Goal: Browse casually

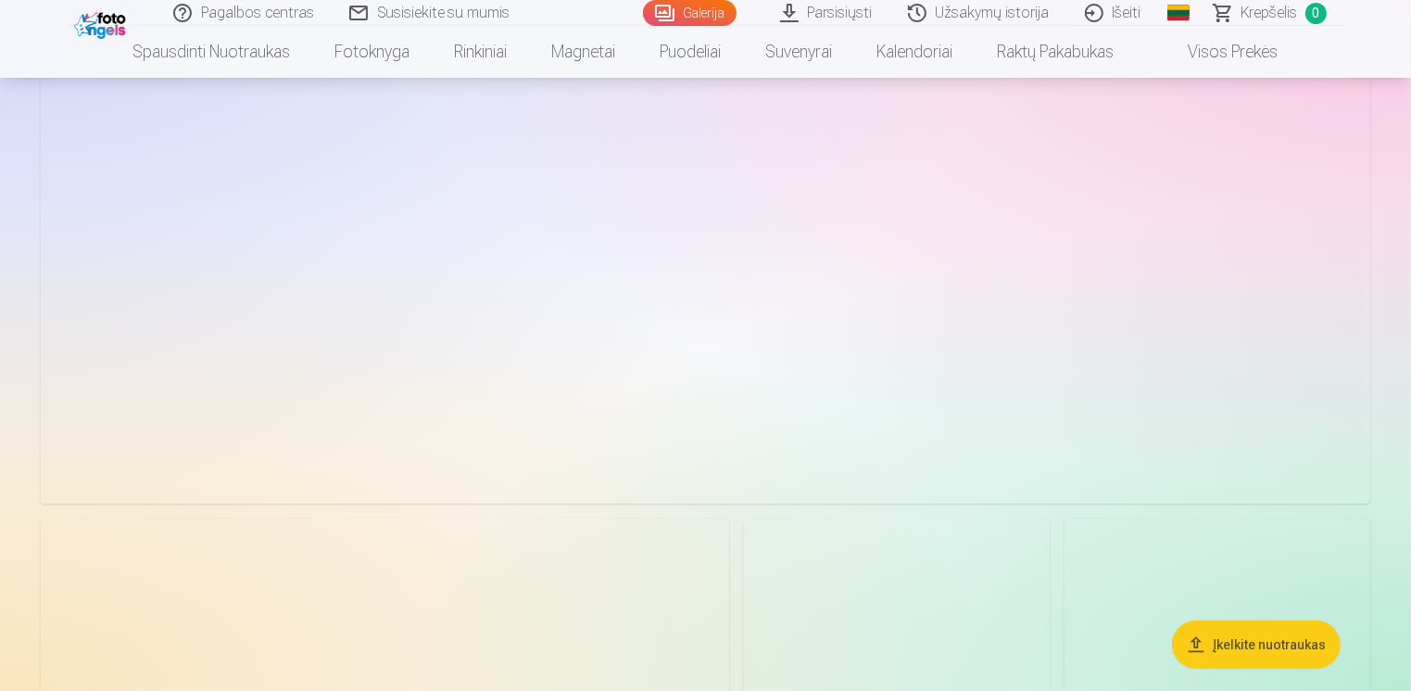
scroll to position [649, 0]
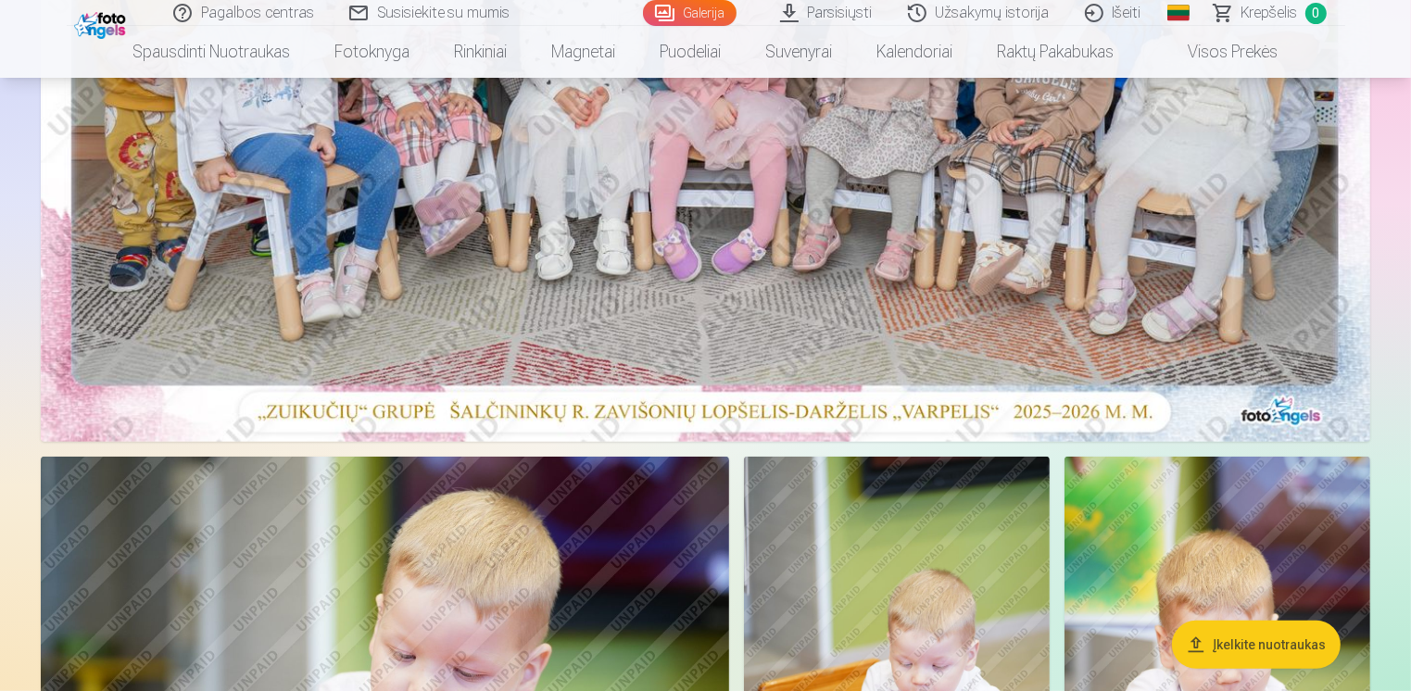
click at [1280, 652] on button "Įkelkite nuotraukas" at bounding box center [1256, 645] width 169 height 48
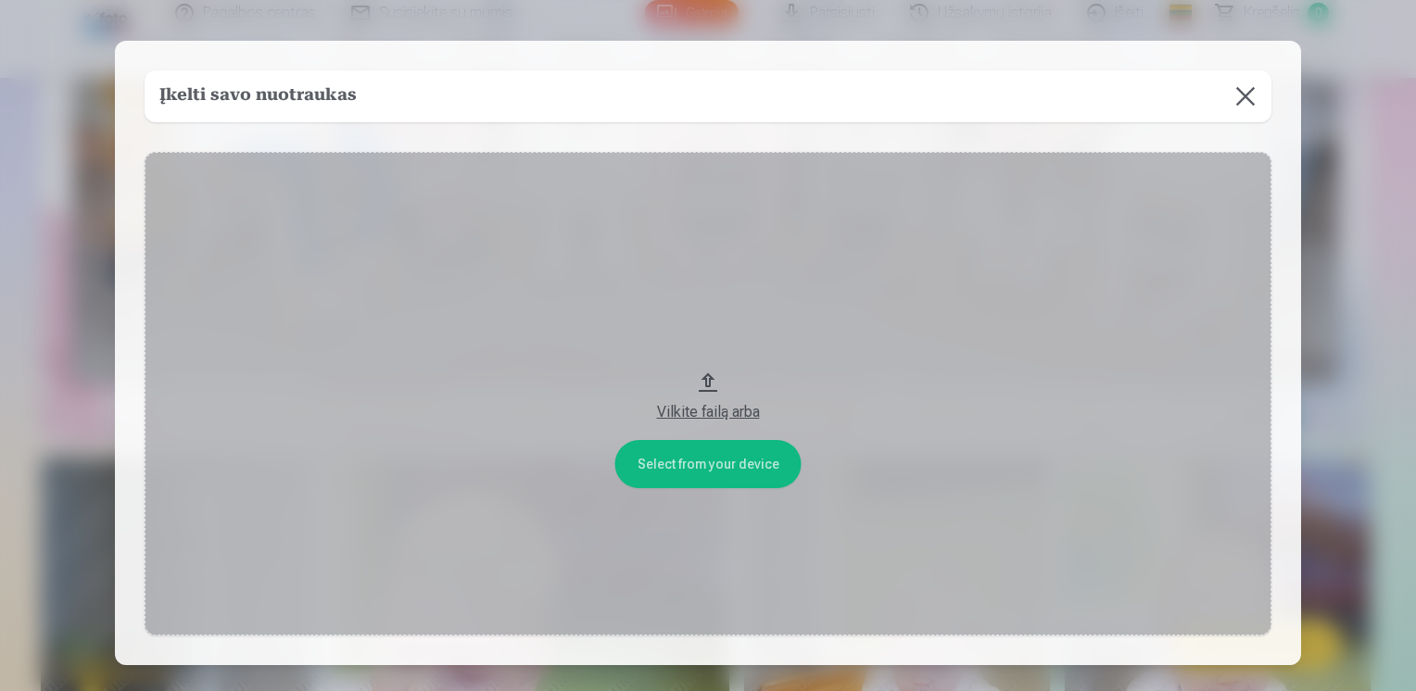
click at [1253, 100] on button at bounding box center [1245, 96] width 52 height 52
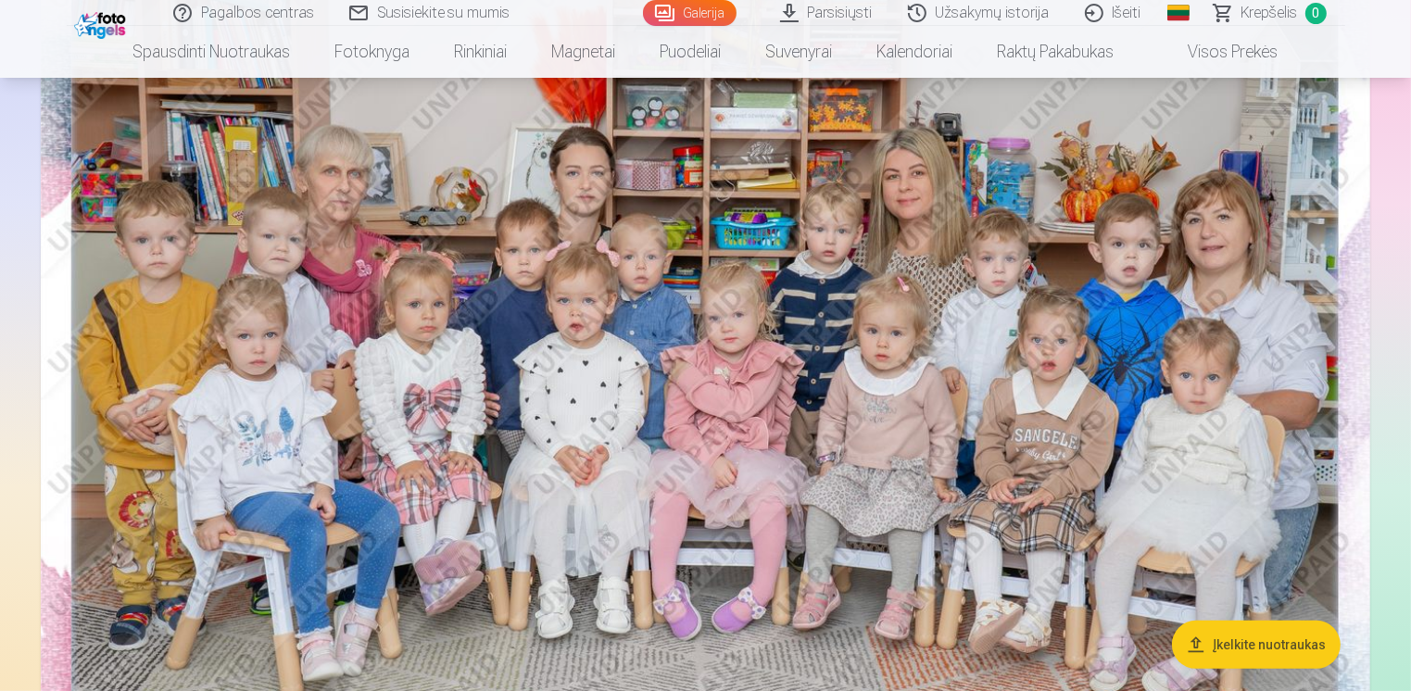
scroll to position [278, 0]
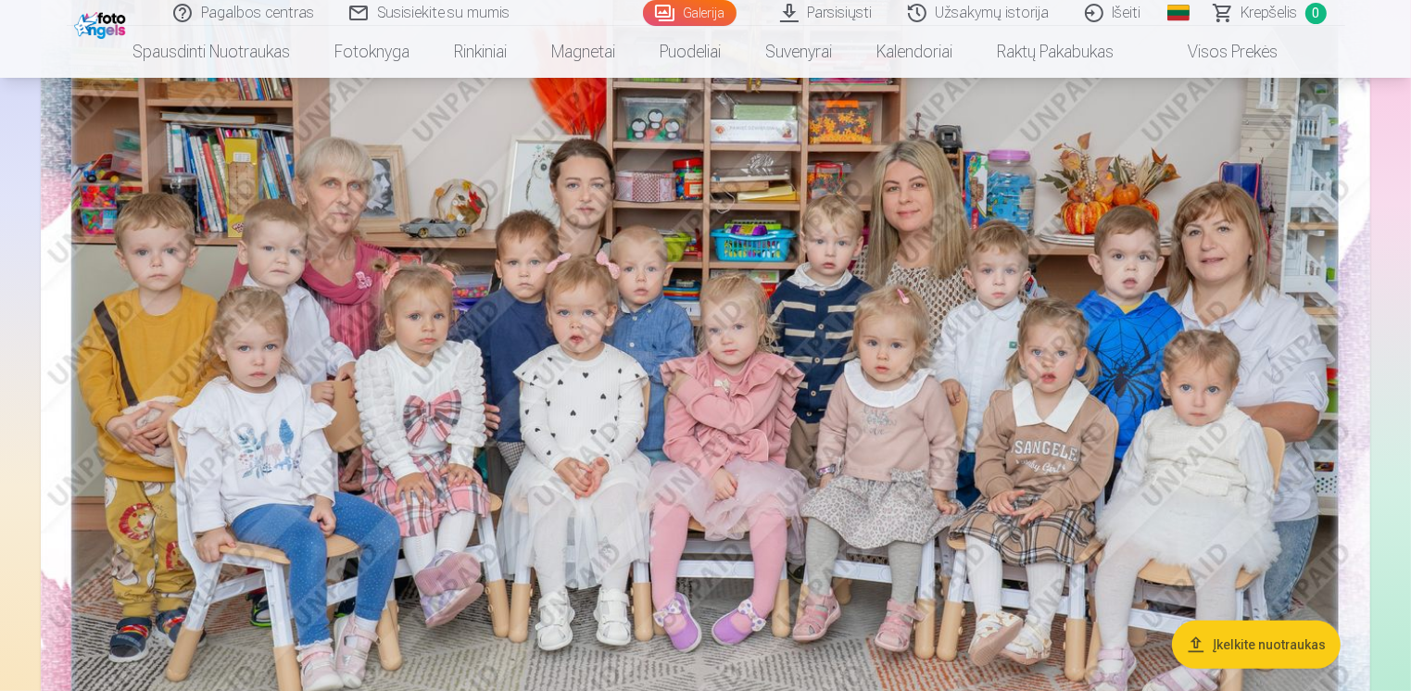
click at [839, 19] on link "Parsisiųsti" at bounding box center [828, 13] width 128 height 26
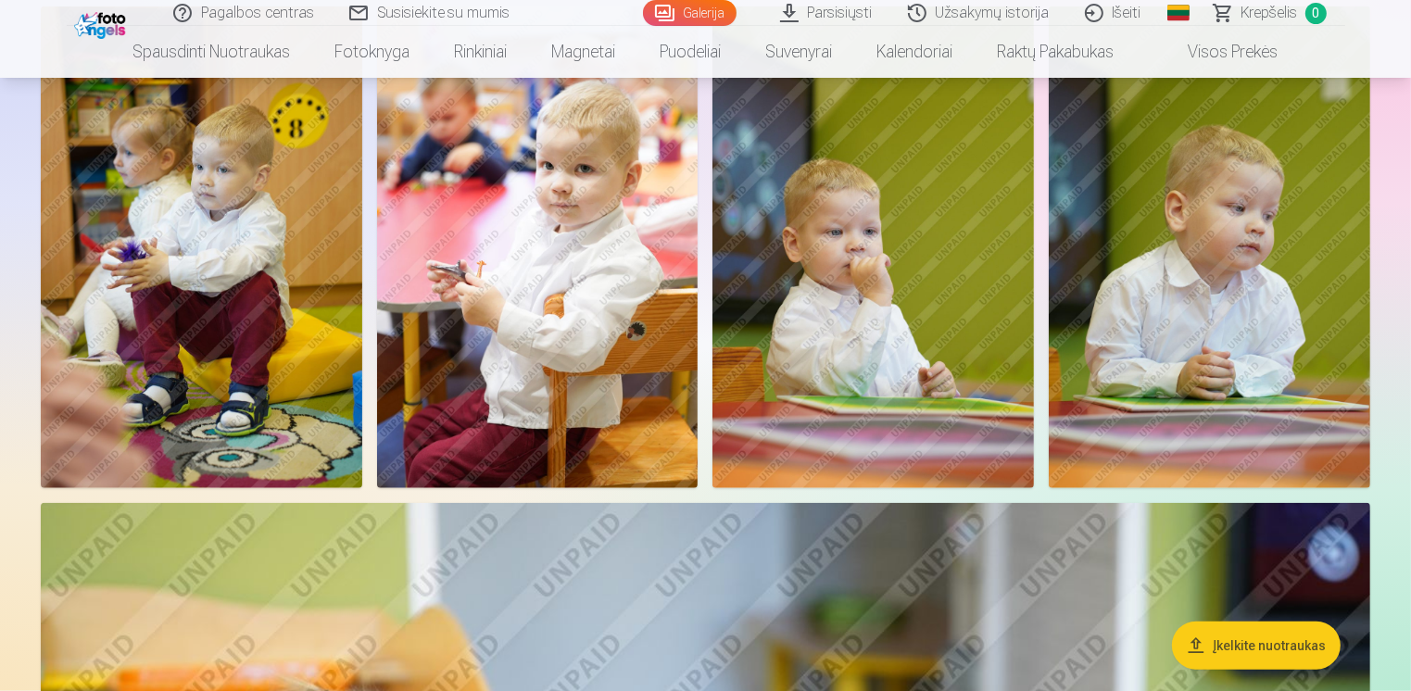
scroll to position [1575, 0]
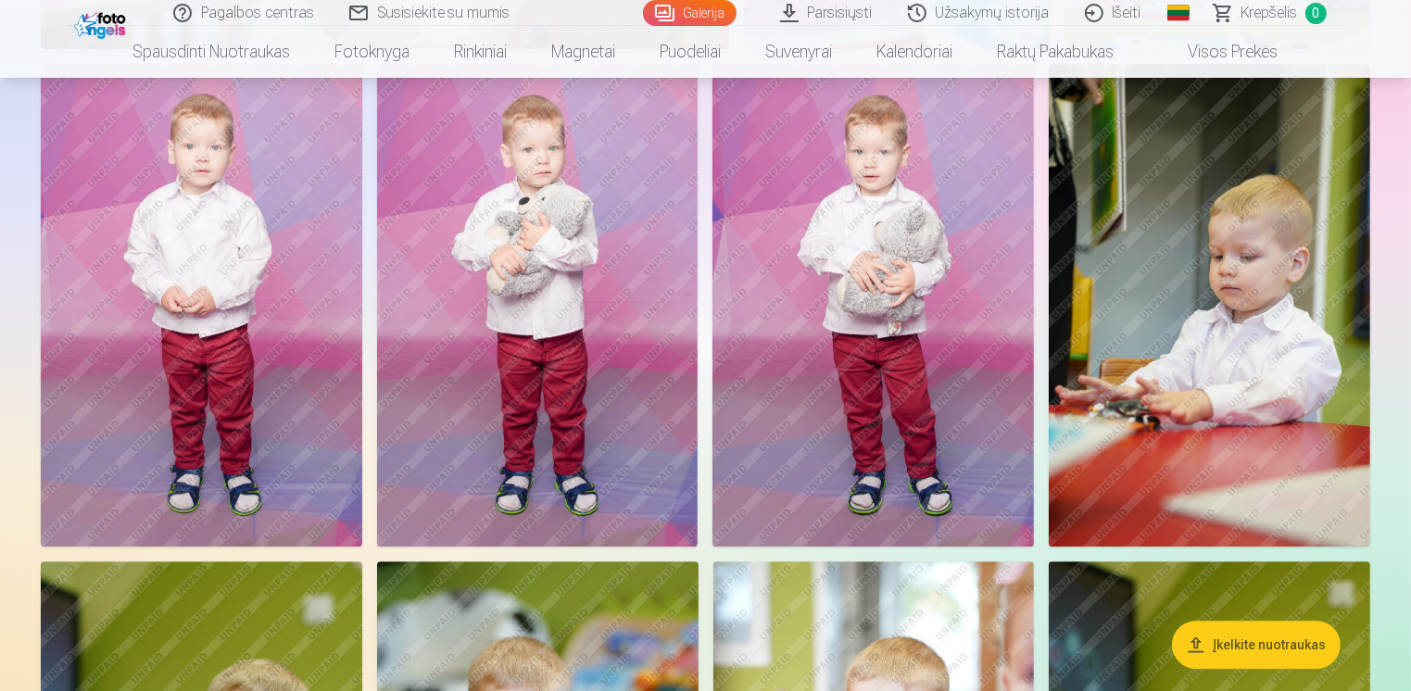
click at [588, 365] on img at bounding box center [538, 305] width 322 height 482
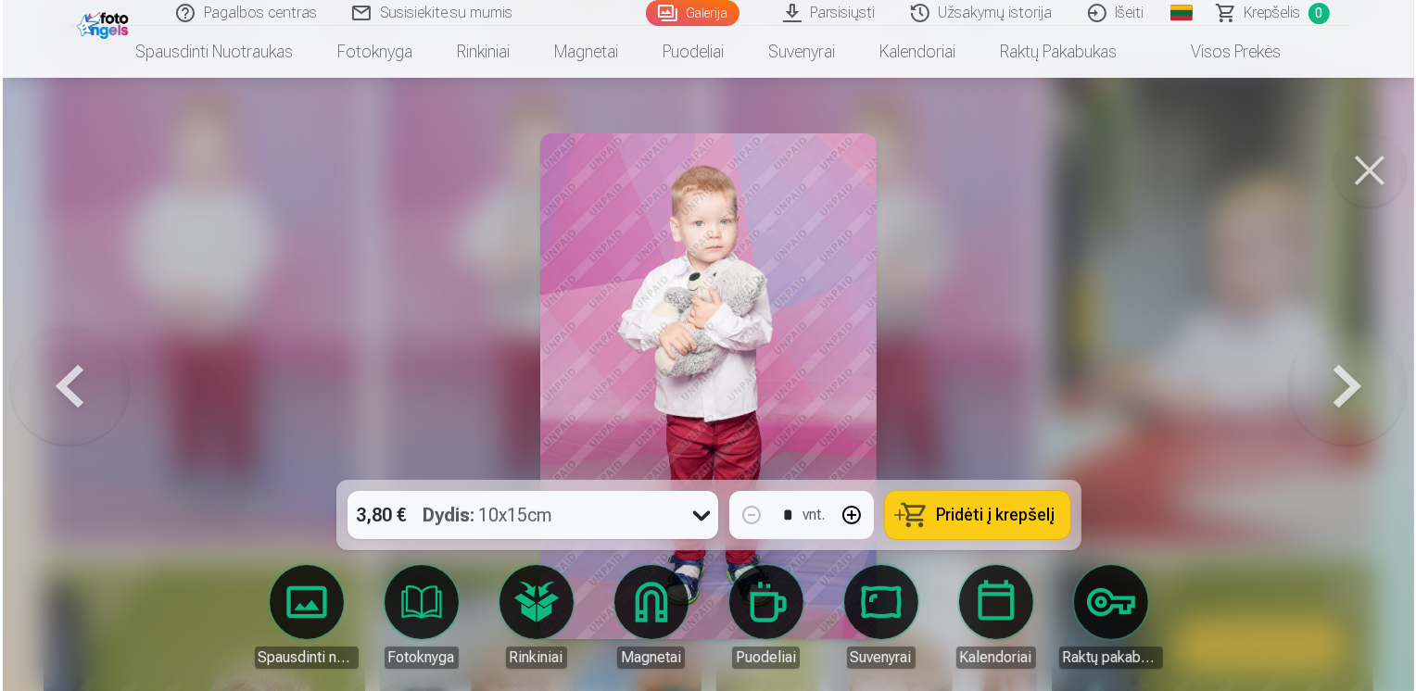
scroll to position [5204, 0]
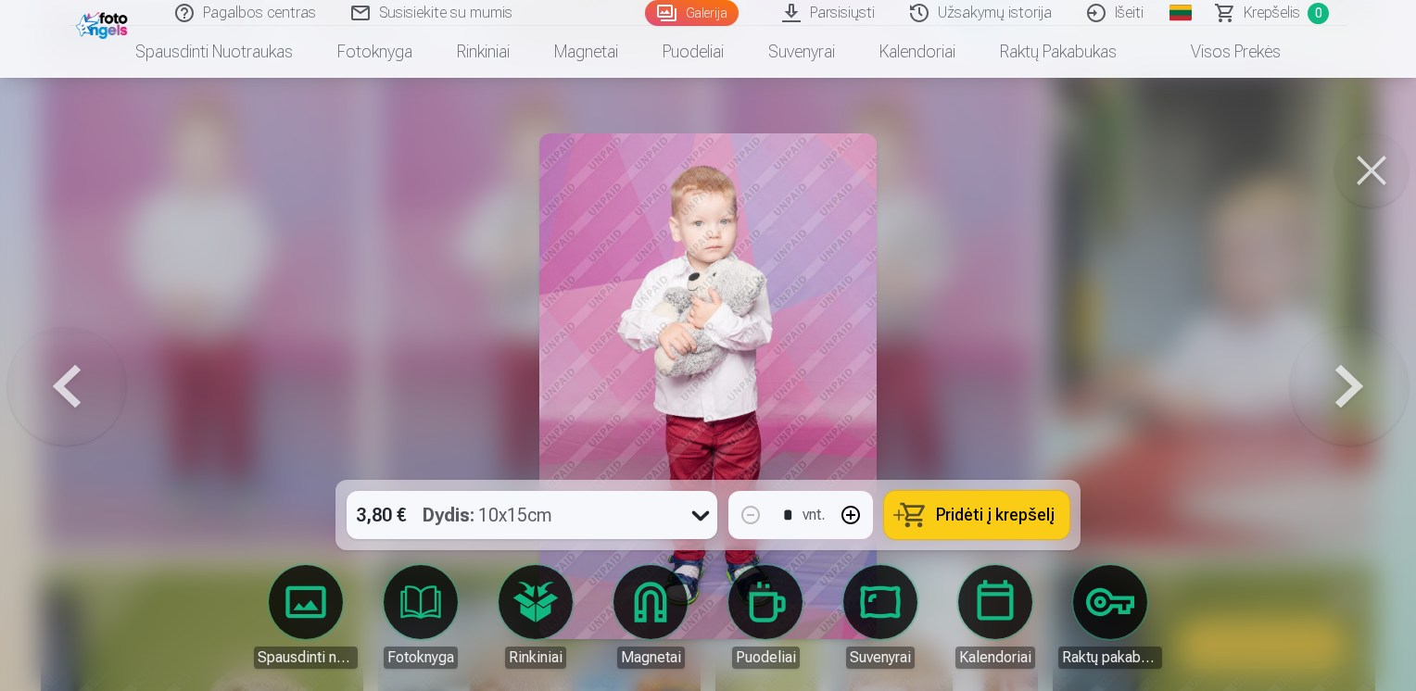
click at [1365, 165] on button at bounding box center [1371, 170] width 74 height 74
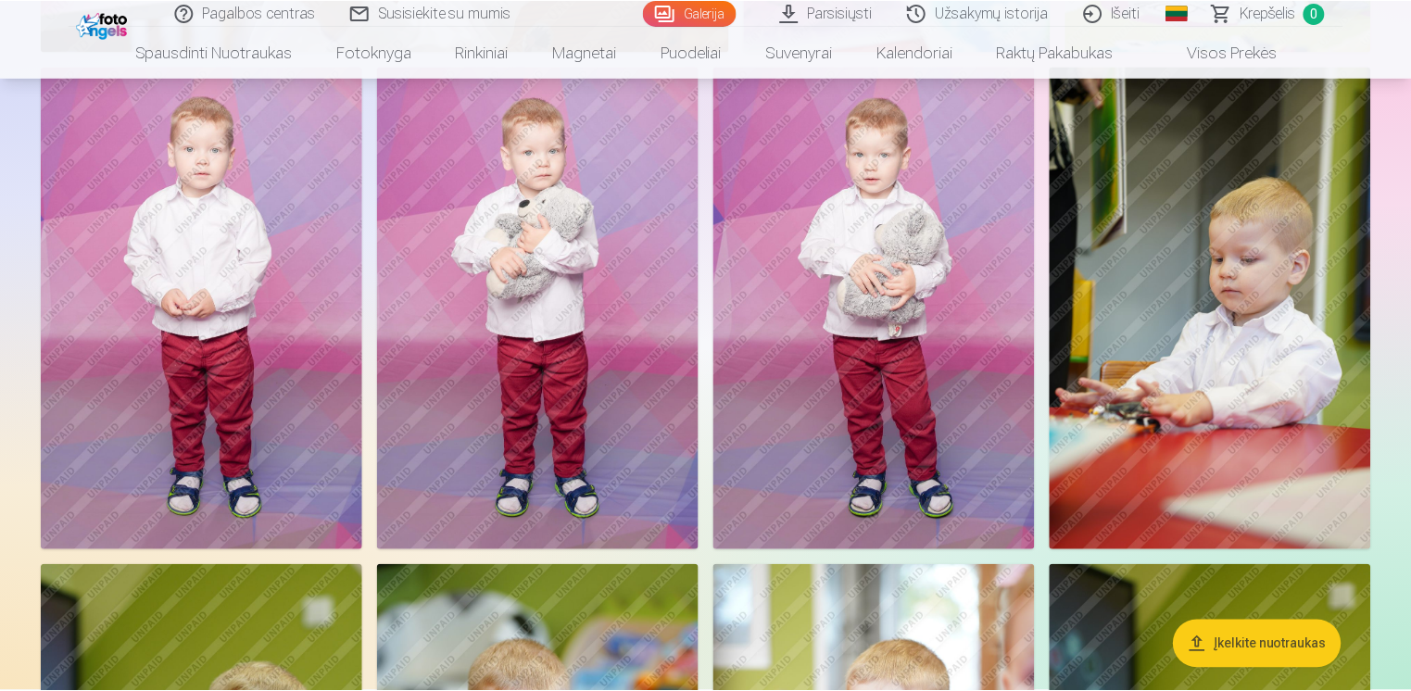
scroll to position [5189, 0]
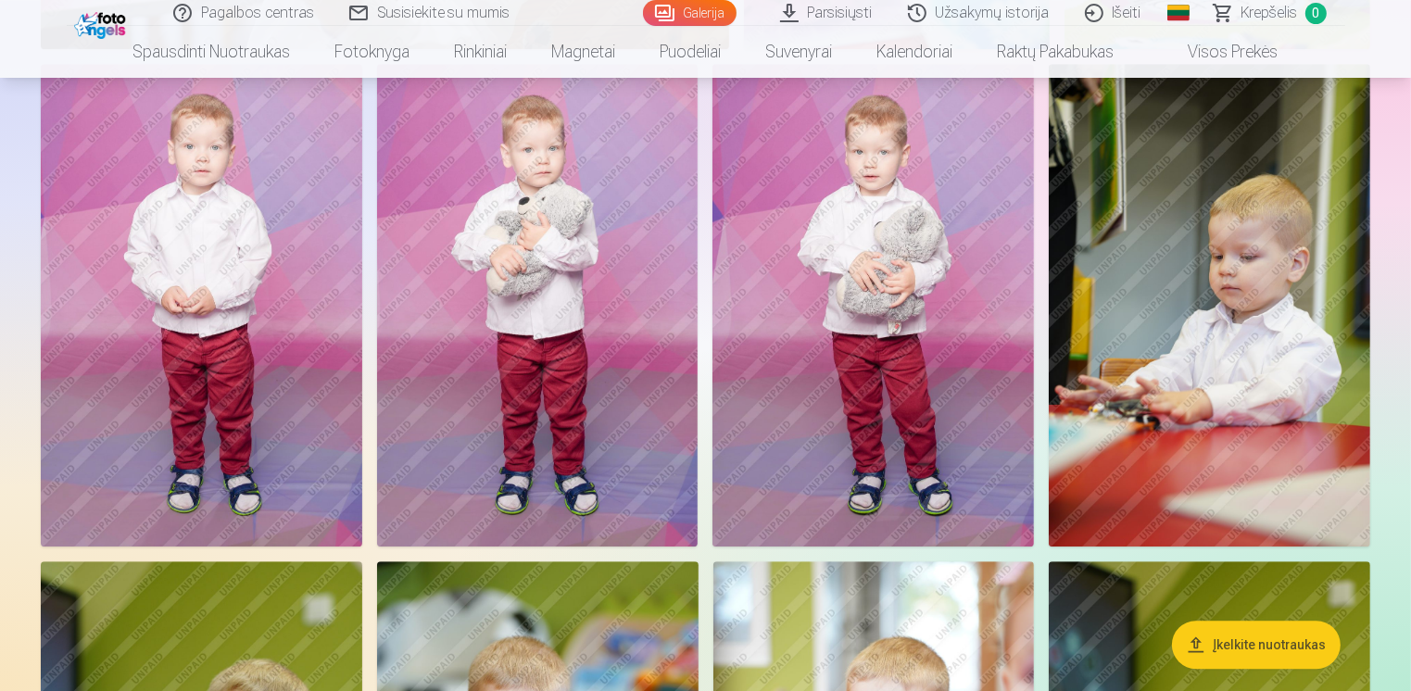
click at [887, 256] on img at bounding box center [874, 305] width 322 height 482
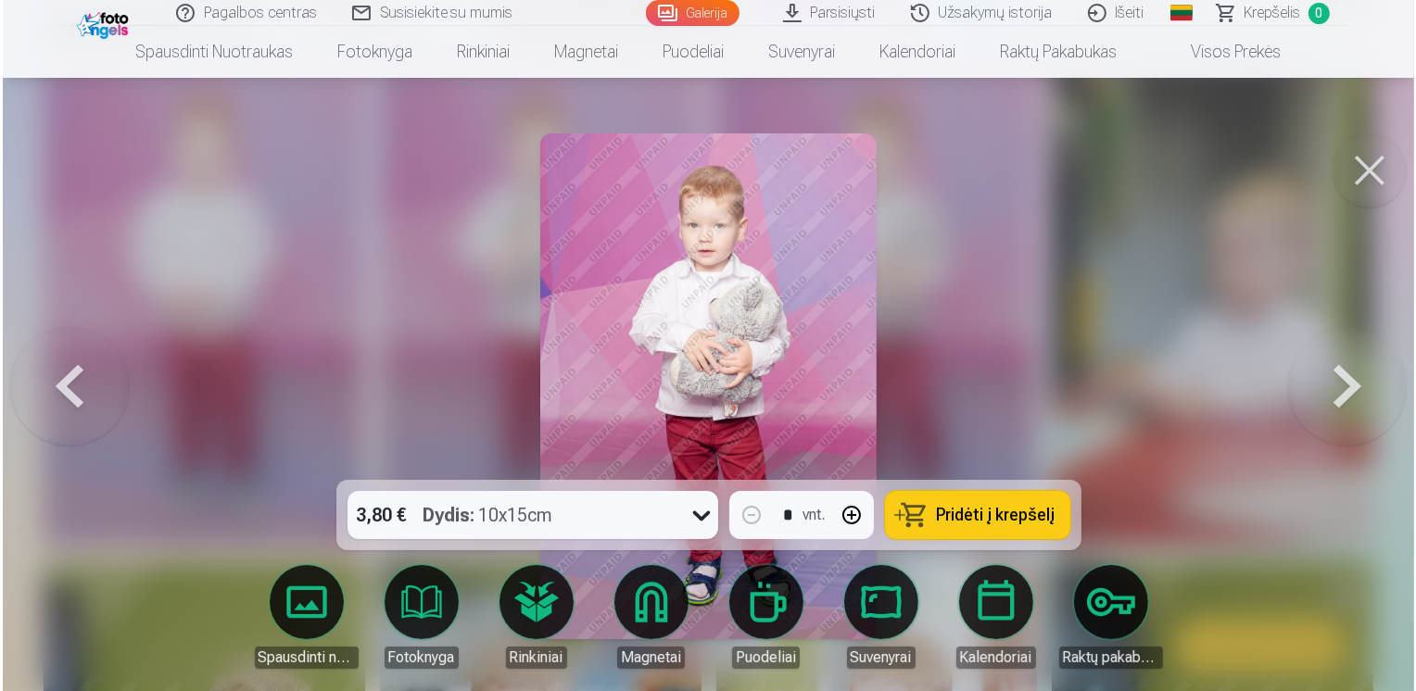
scroll to position [5204, 0]
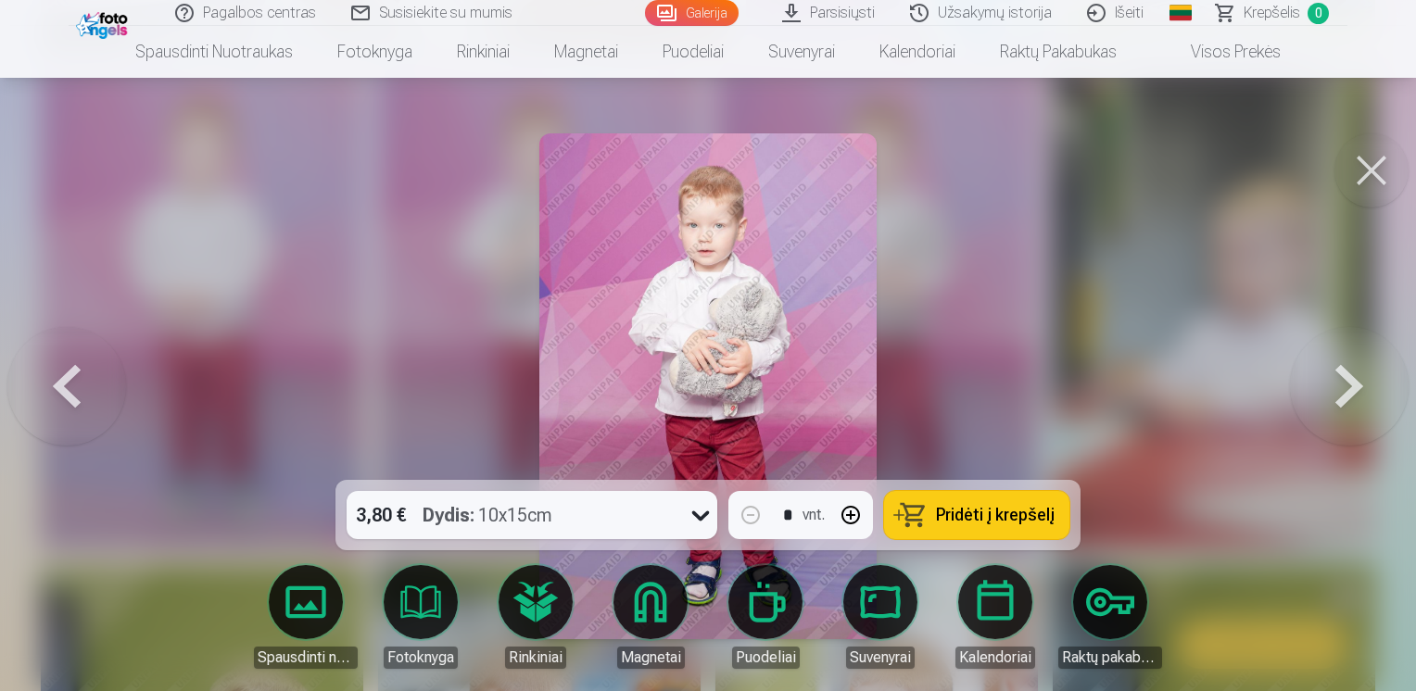
click at [1379, 161] on button at bounding box center [1371, 170] width 74 height 74
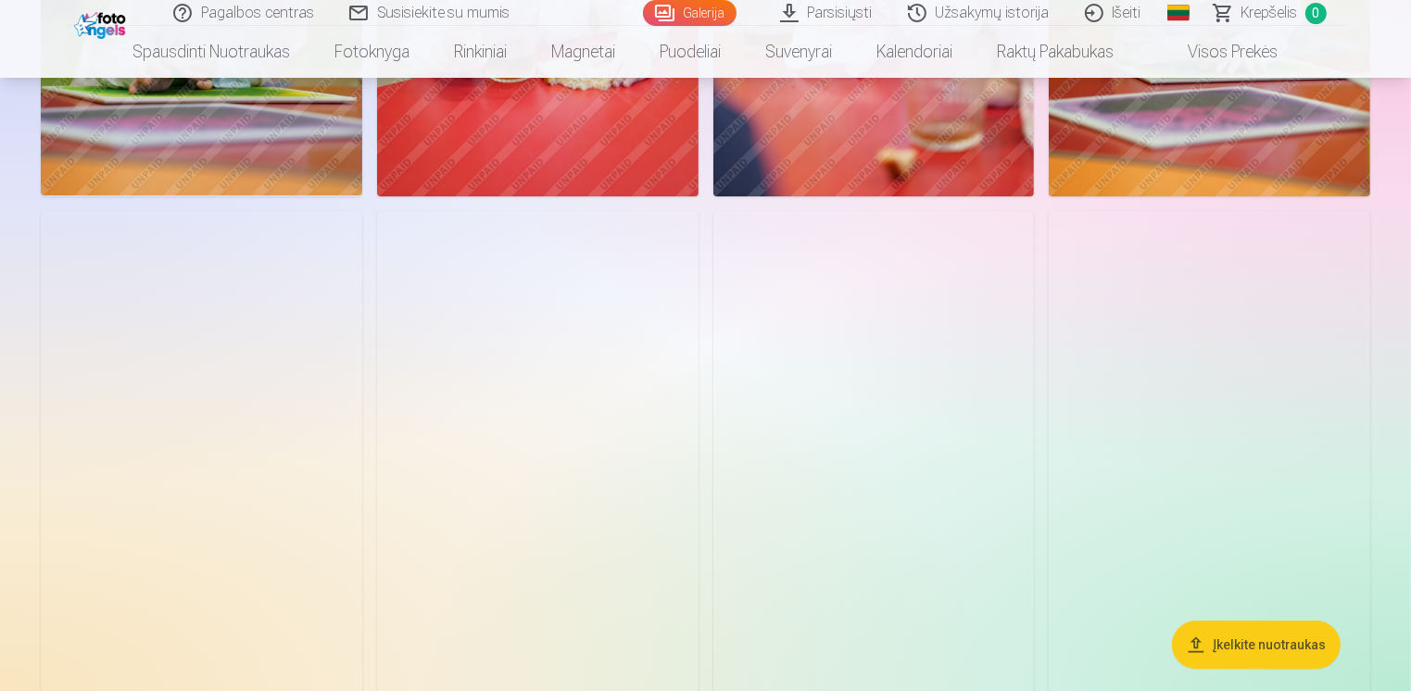
scroll to position [6023, 0]
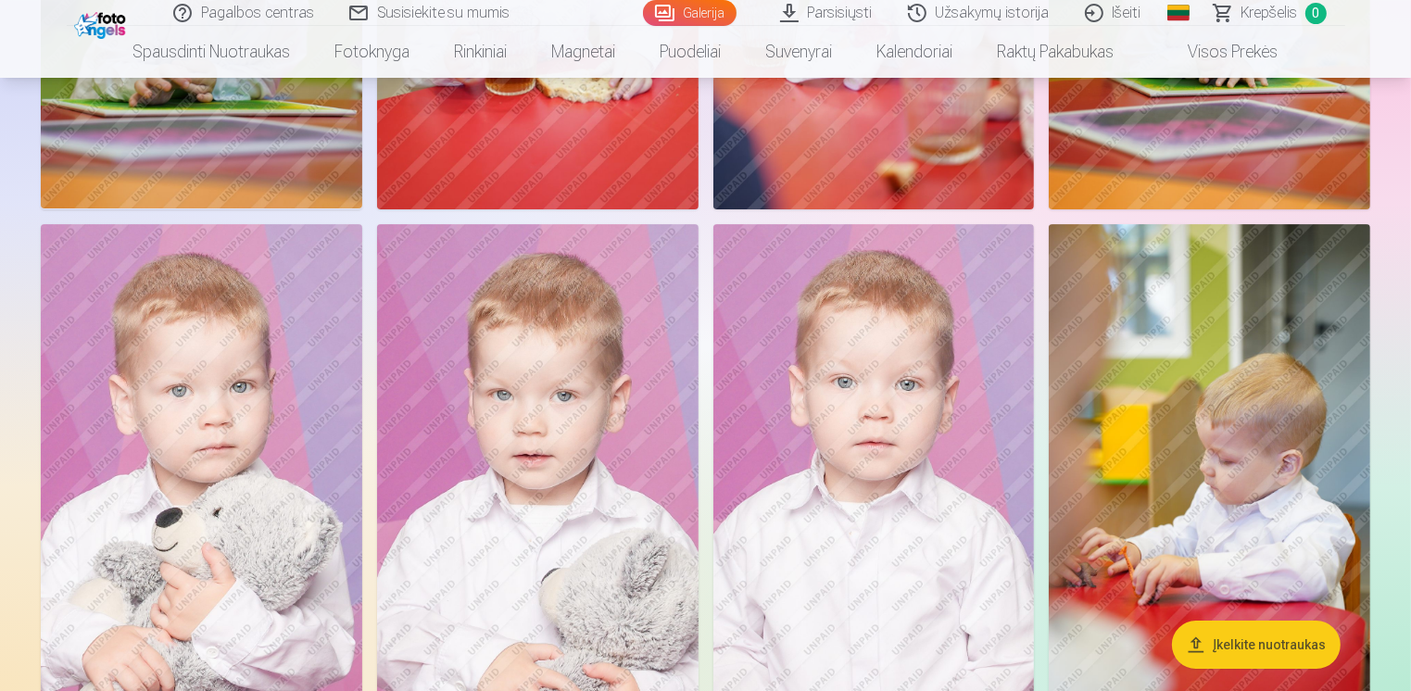
click at [618, 343] on img at bounding box center [538, 465] width 322 height 482
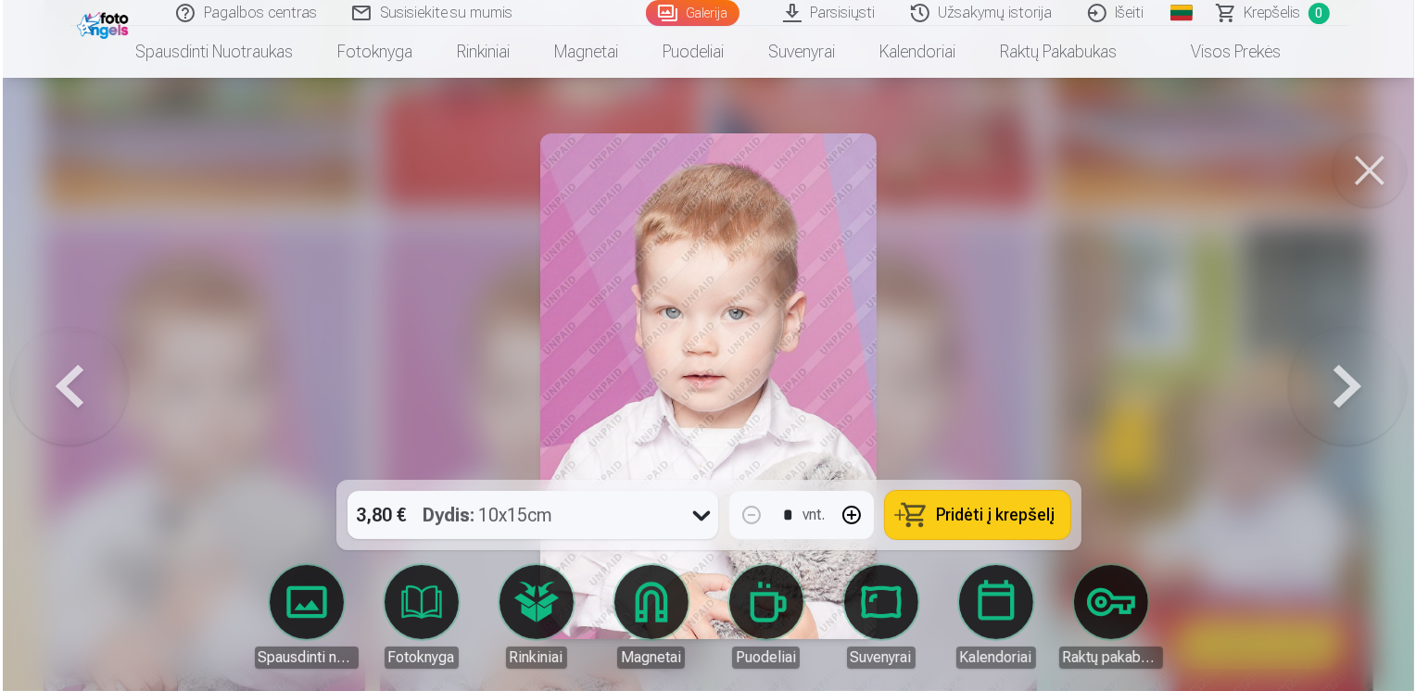
scroll to position [6042, 0]
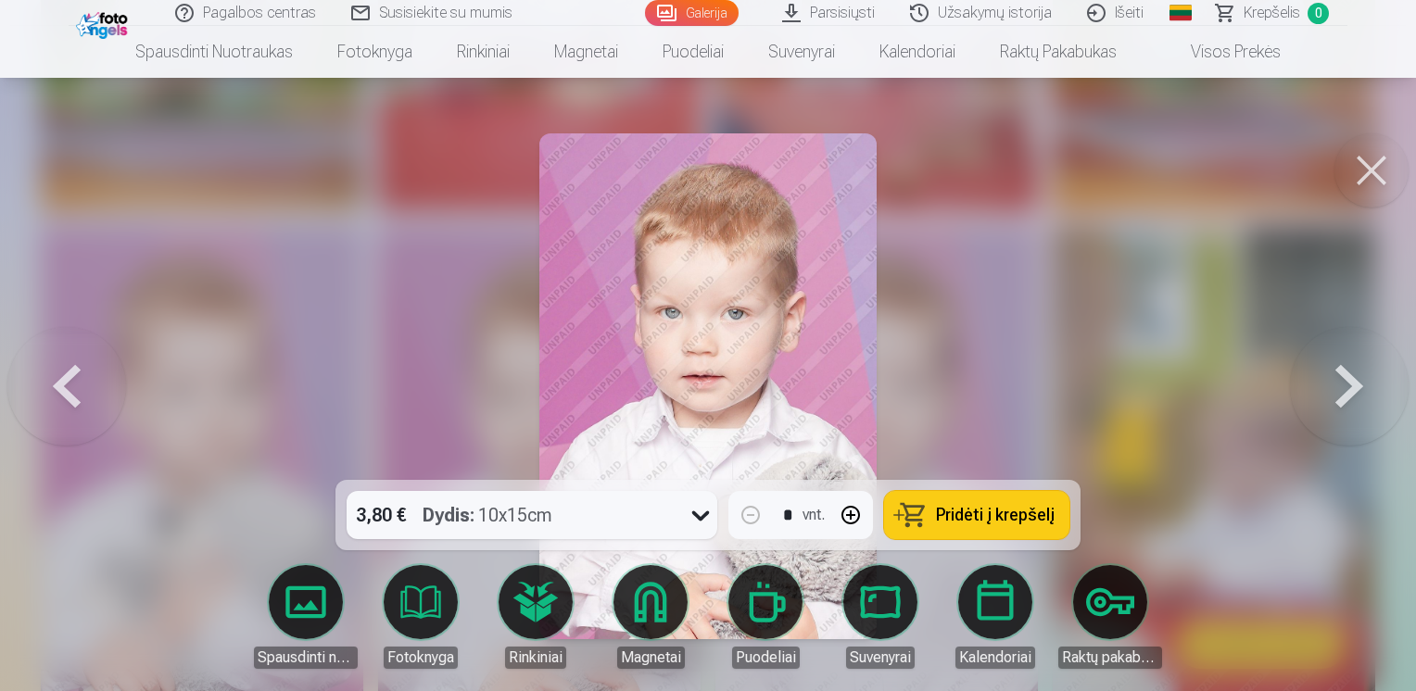
click at [1384, 165] on button at bounding box center [1371, 170] width 74 height 74
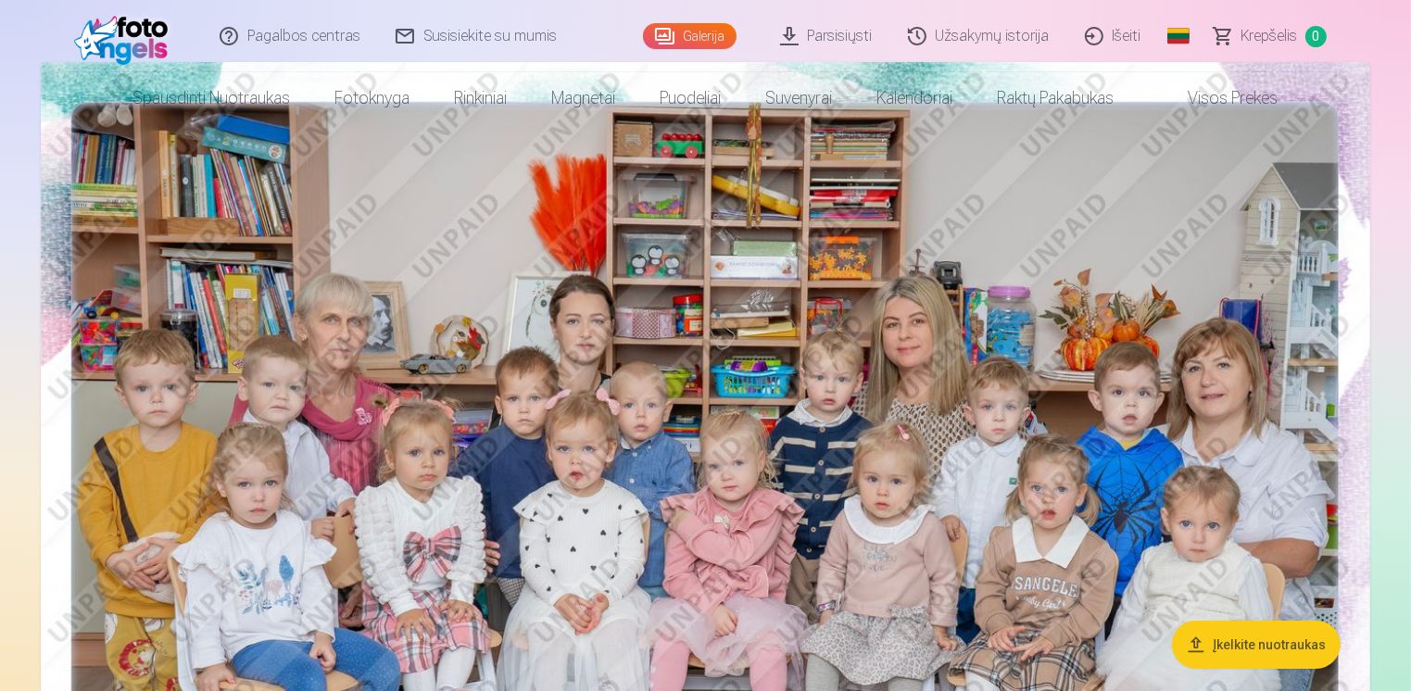
scroll to position [278, 0]
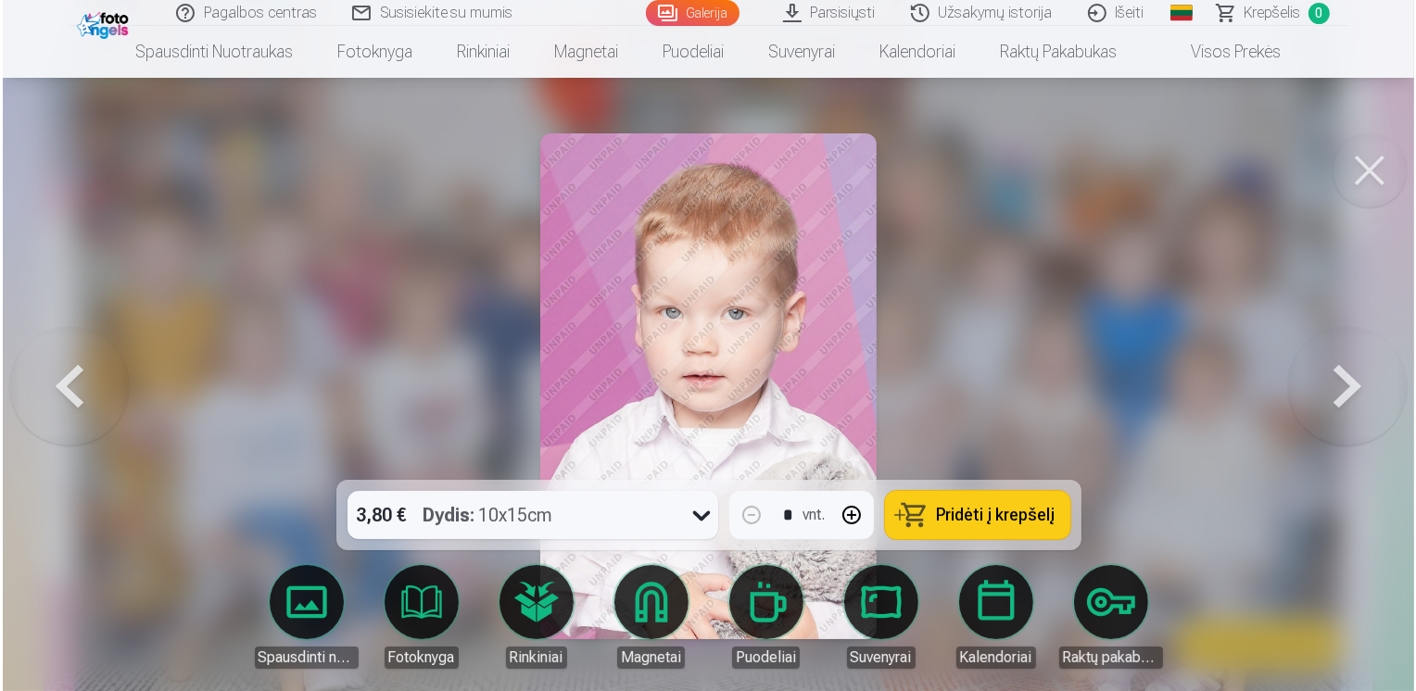
scroll to position [6042, 0]
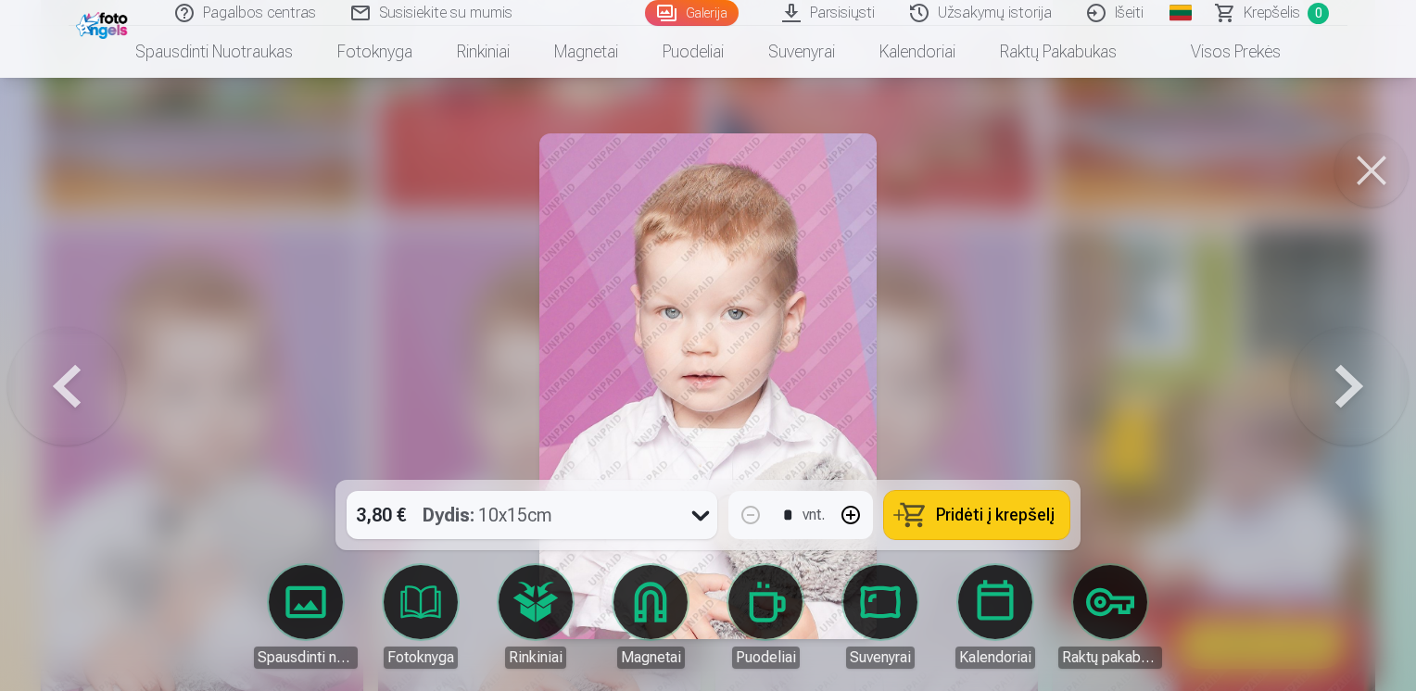
click at [1342, 387] on button at bounding box center [1349, 386] width 119 height 150
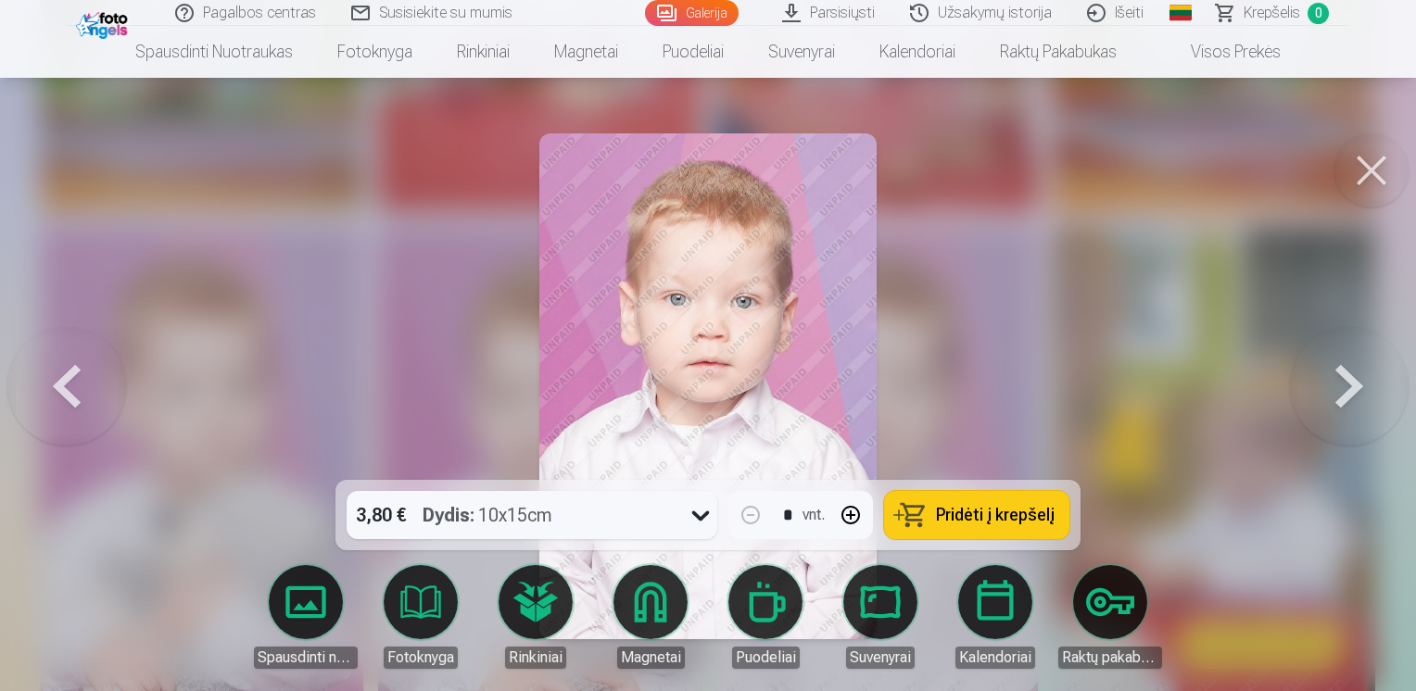
click at [1342, 387] on button at bounding box center [1349, 386] width 119 height 150
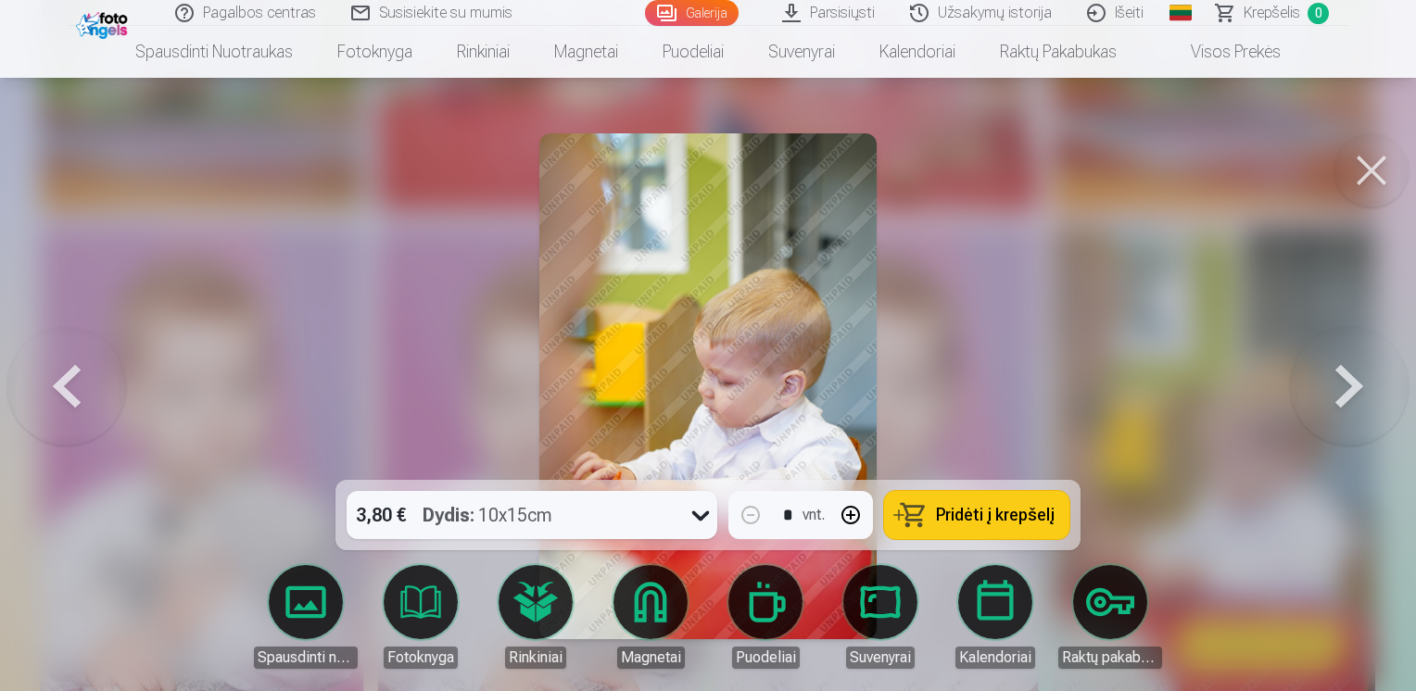
click at [1345, 392] on button at bounding box center [1349, 386] width 119 height 150
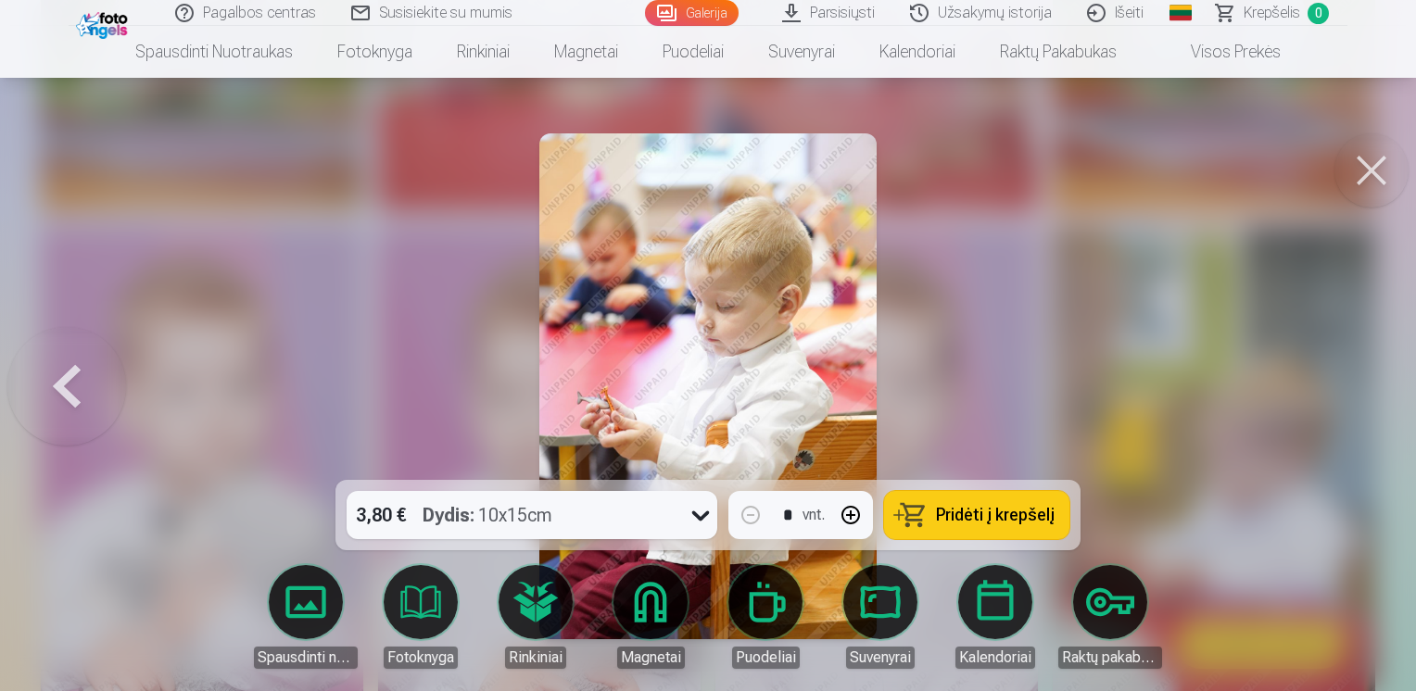
click at [1345, 392] on div at bounding box center [708, 345] width 1416 height 691
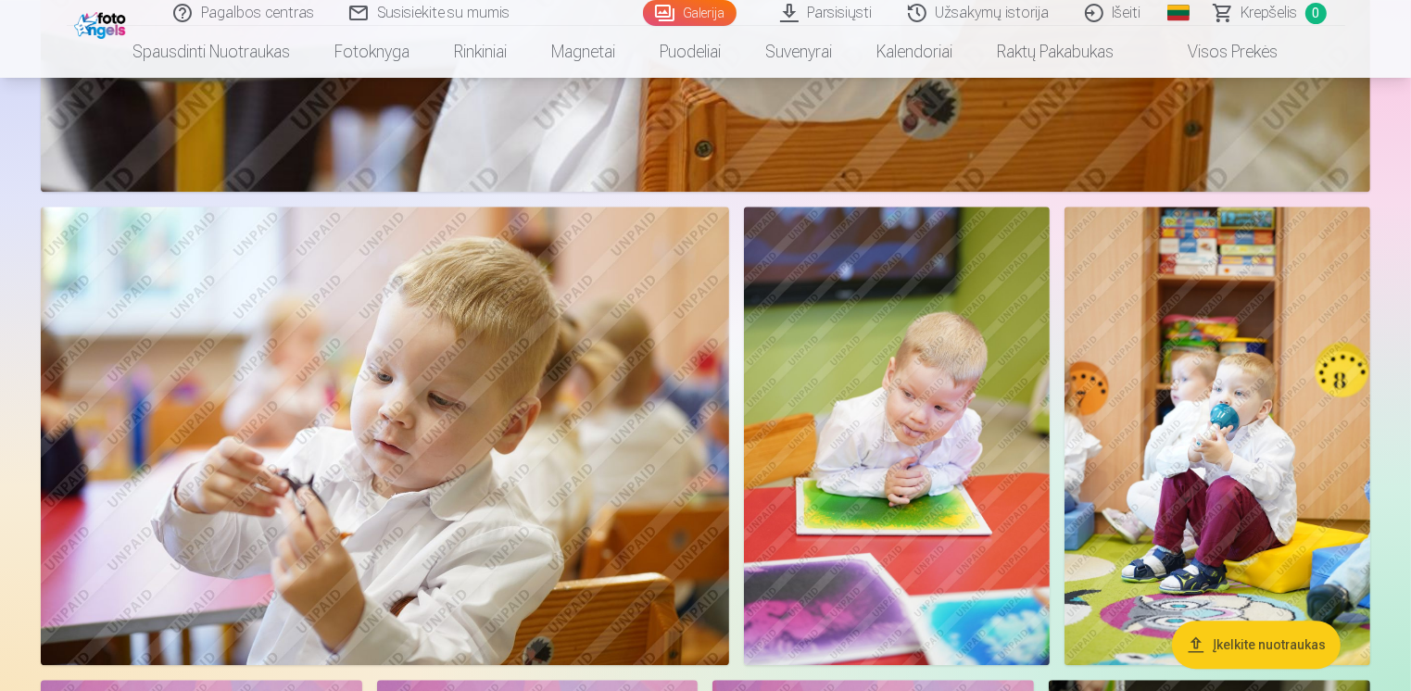
scroll to position [4355, 0]
